Goal: Download file/media

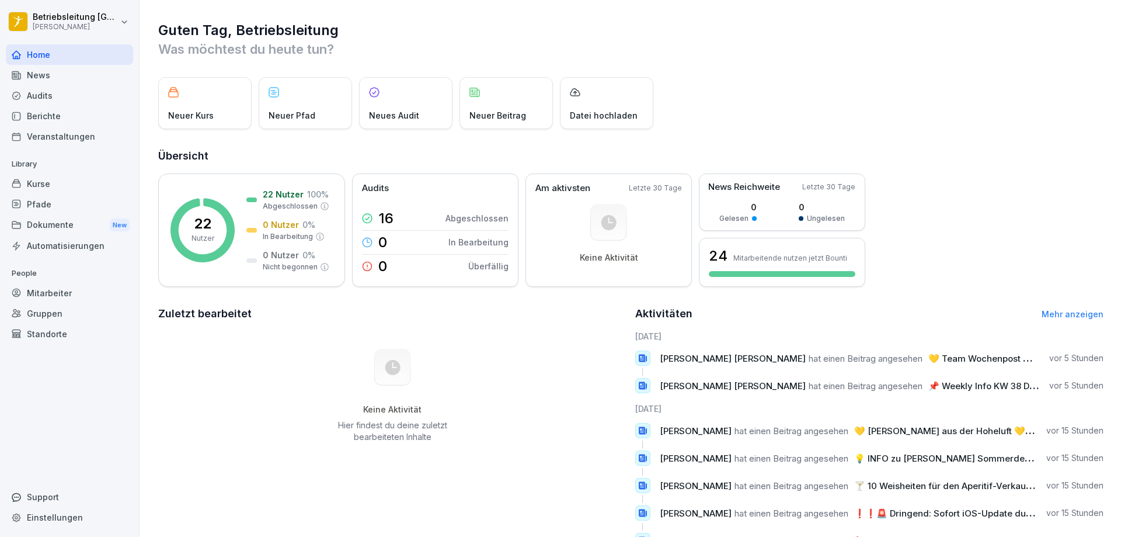
click at [36, 75] on div "News" at bounding box center [69, 75] width 127 height 20
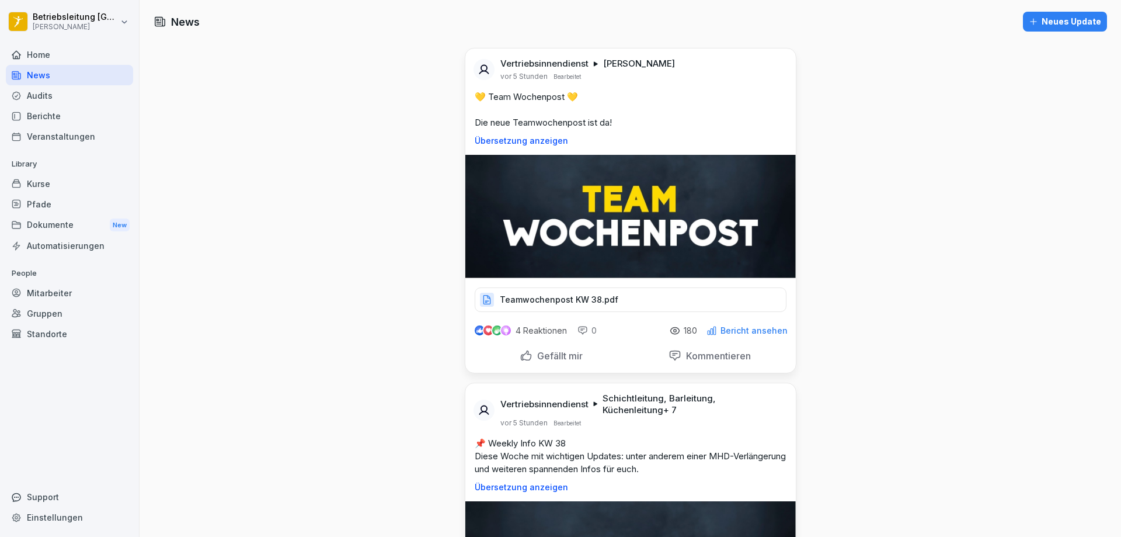
click at [551, 298] on p "Teamwochenpost KW 38.pdf" at bounding box center [559, 300] width 119 height 12
